Goal: Find specific page/section: Find specific page/section

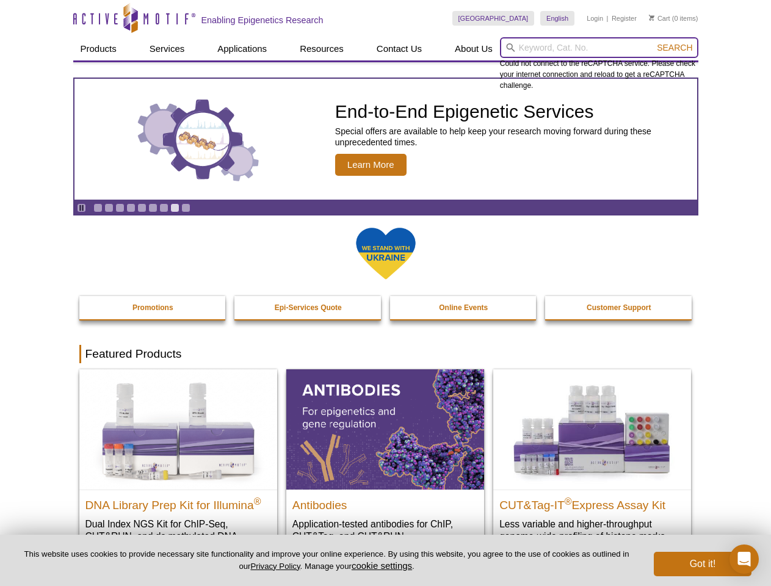
click at [599, 48] on input "search" at bounding box center [599, 47] width 198 height 21
click at [675, 48] on span "Search" at bounding box center [674, 48] width 35 height 10
click at [81, 208] on icon "Pause" at bounding box center [82, 208] width 8 height 8
click at [98, 208] on link "Go to slide 1" at bounding box center [97, 207] width 9 height 9
click at [109, 208] on link "Go to slide 2" at bounding box center [108, 207] width 9 height 9
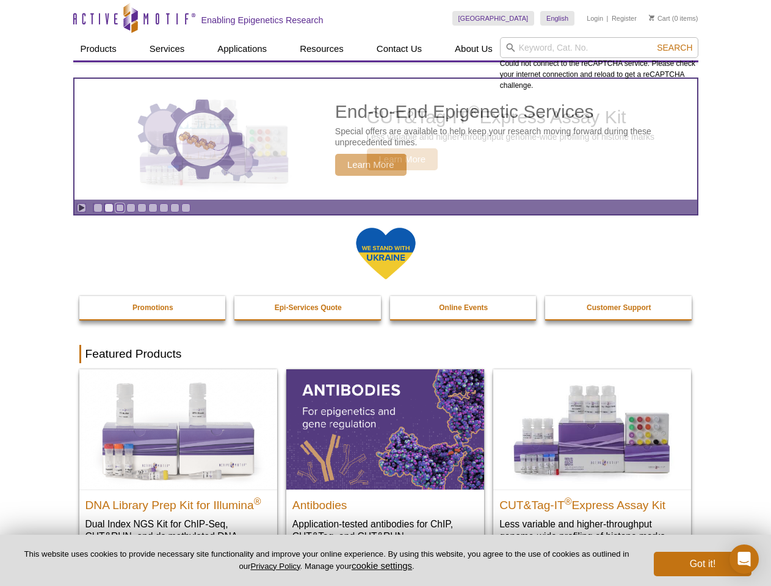
click at [120, 208] on link "Go to slide 3" at bounding box center [119, 207] width 9 height 9
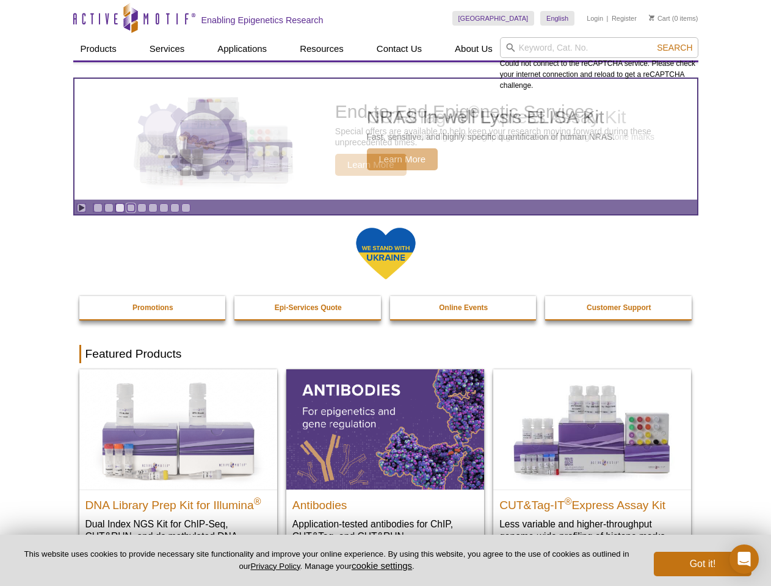
click at [131, 208] on link "Go to slide 4" at bounding box center [130, 207] width 9 height 9
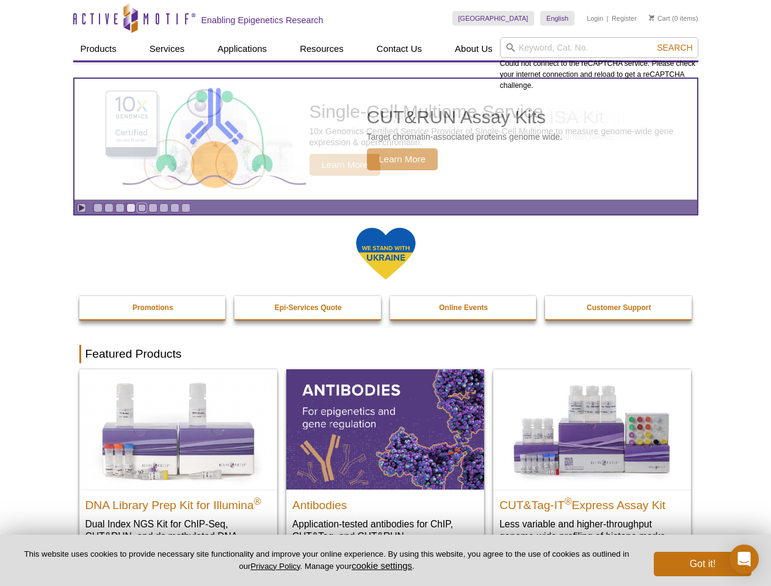
click at [142, 208] on link "Go to slide 5" at bounding box center [141, 207] width 9 height 9
click at [153, 208] on link "Go to slide 6" at bounding box center [152, 207] width 9 height 9
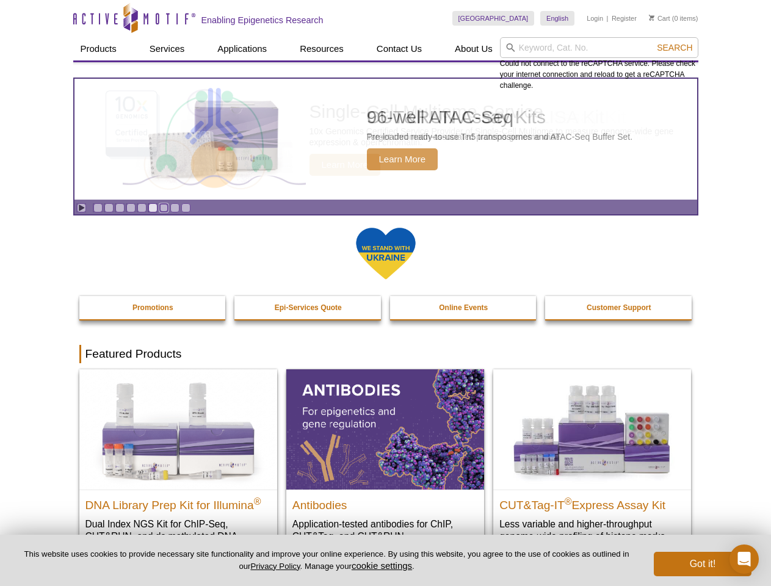
click at [164, 208] on link "Go to slide 7" at bounding box center [163, 207] width 9 height 9
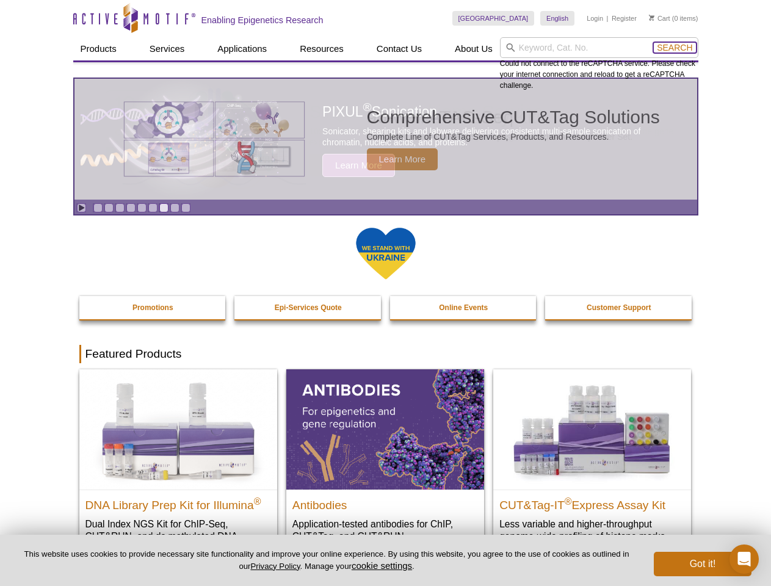
click at [675, 48] on span "Search" at bounding box center [674, 48] width 35 height 10
